Goal: Transaction & Acquisition: Obtain resource

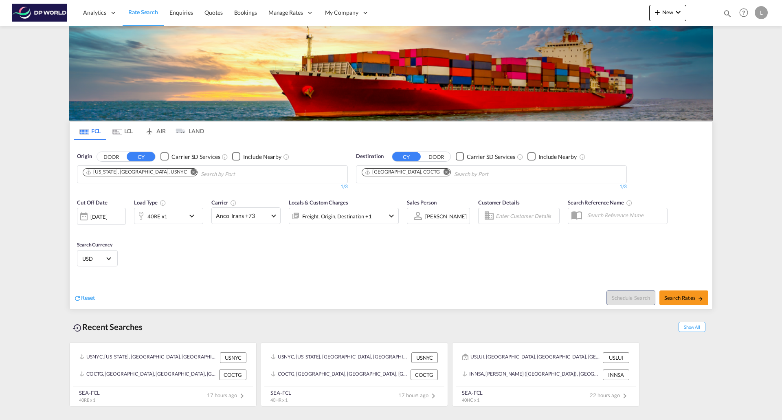
click at [191, 171] on md-icon "Remove" at bounding box center [194, 172] width 6 height 6
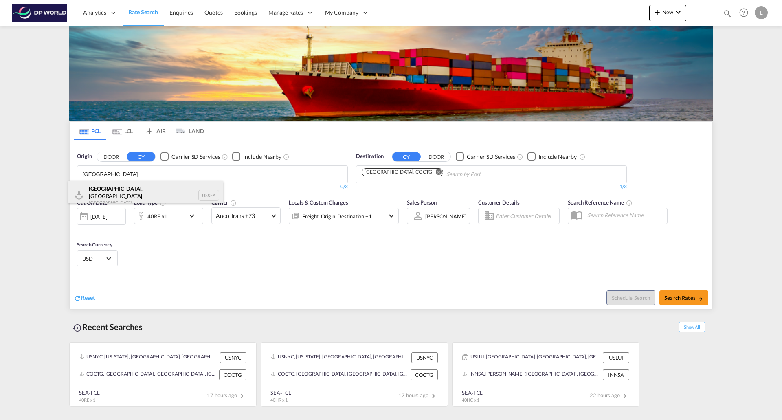
type input "[GEOGRAPHIC_DATA]"
click at [127, 189] on div "[GEOGRAPHIC_DATA] , [GEOGRAPHIC_DATA] [GEOGRAPHIC_DATA] USSEA" at bounding box center [145, 195] width 155 height 29
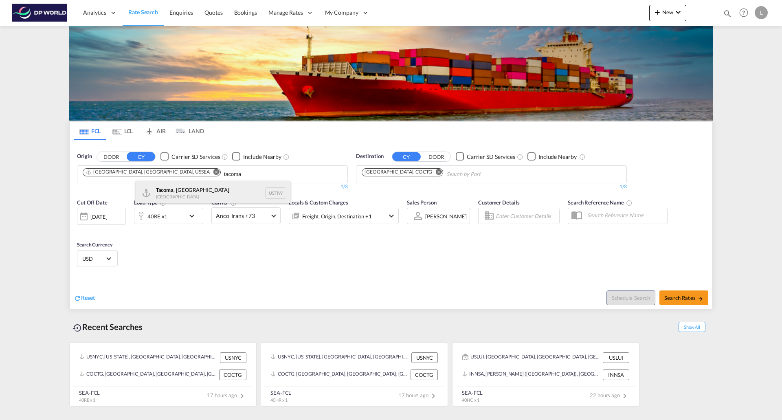
type input "tacoma"
click at [182, 191] on div "Tacoma , [GEOGRAPHIC_DATA] [GEOGRAPHIC_DATA] USTIW" at bounding box center [213, 193] width 155 height 24
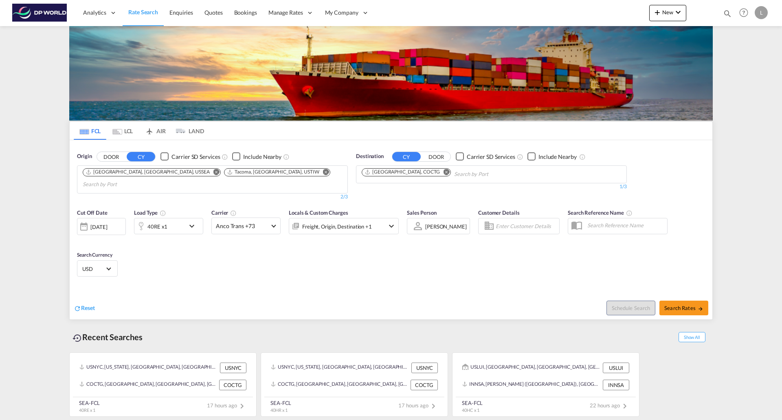
click at [443, 171] on md-icon "Remove" at bounding box center [446, 172] width 6 height 6
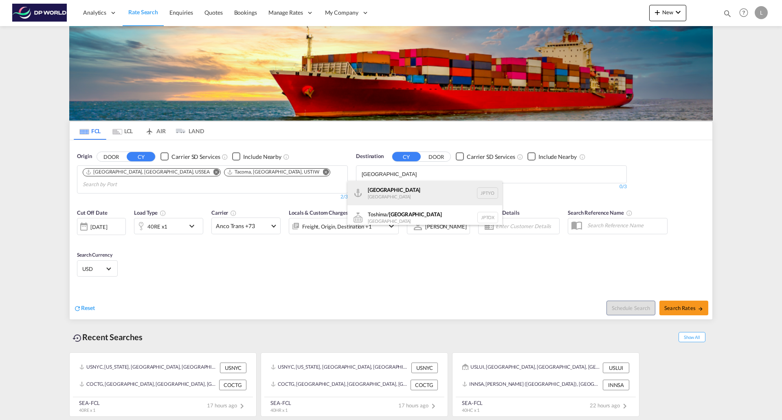
type input "[GEOGRAPHIC_DATA]"
click at [370, 191] on div "Tokyo [GEOGRAPHIC_DATA] JPTYO" at bounding box center [424, 193] width 155 height 24
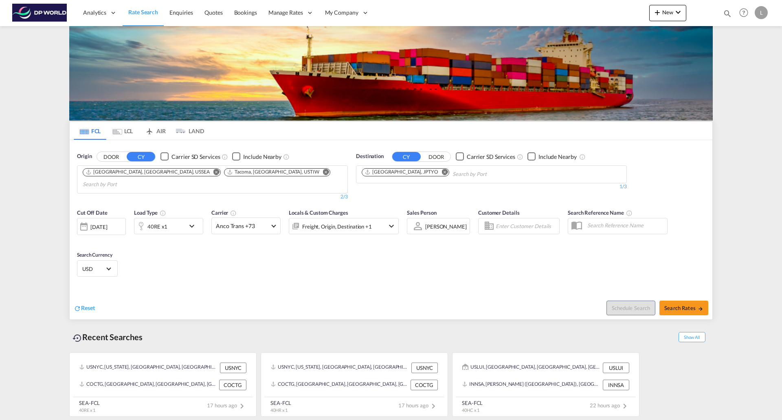
click at [192, 221] on md-icon "icon-chevron-down" at bounding box center [194, 226] width 14 height 10
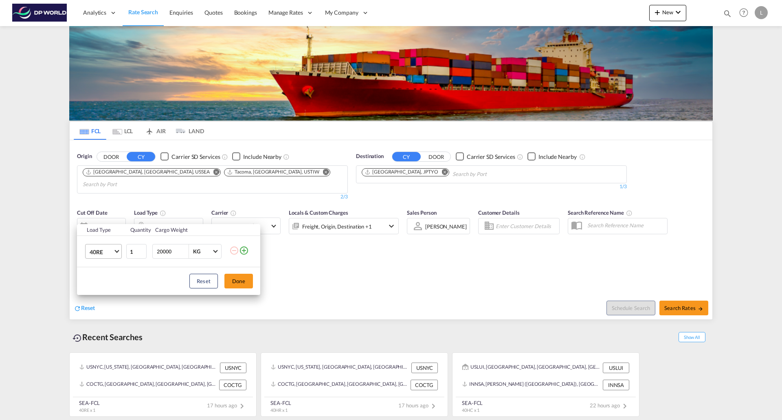
click at [114, 251] on md-select-value "40RE" at bounding box center [105, 251] width 33 height 14
click at [105, 270] on md-option "40HR" at bounding box center [110, 271] width 55 height 20
click at [231, 281] on button "Done" at bounding box center [238, 281] width 28 height 15
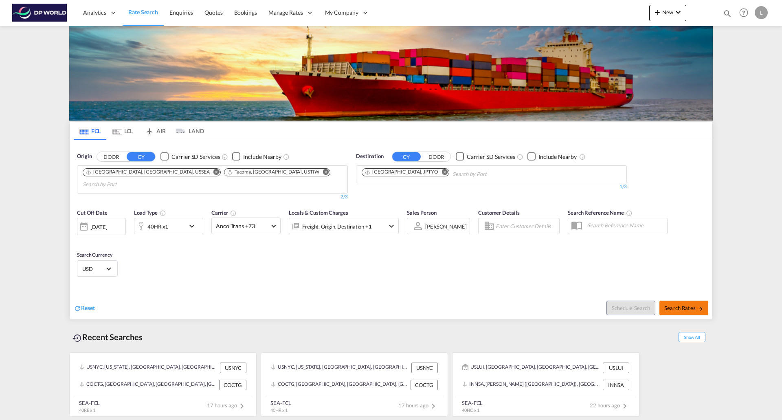
click at [683, 305] on span "Search Rates" at bounding box center [683, 308] width 39 height 7
type input "USSEA,USTIW to JPTYO / [DATE]"
